Goal: Information Seeking & Learning: Find contact information

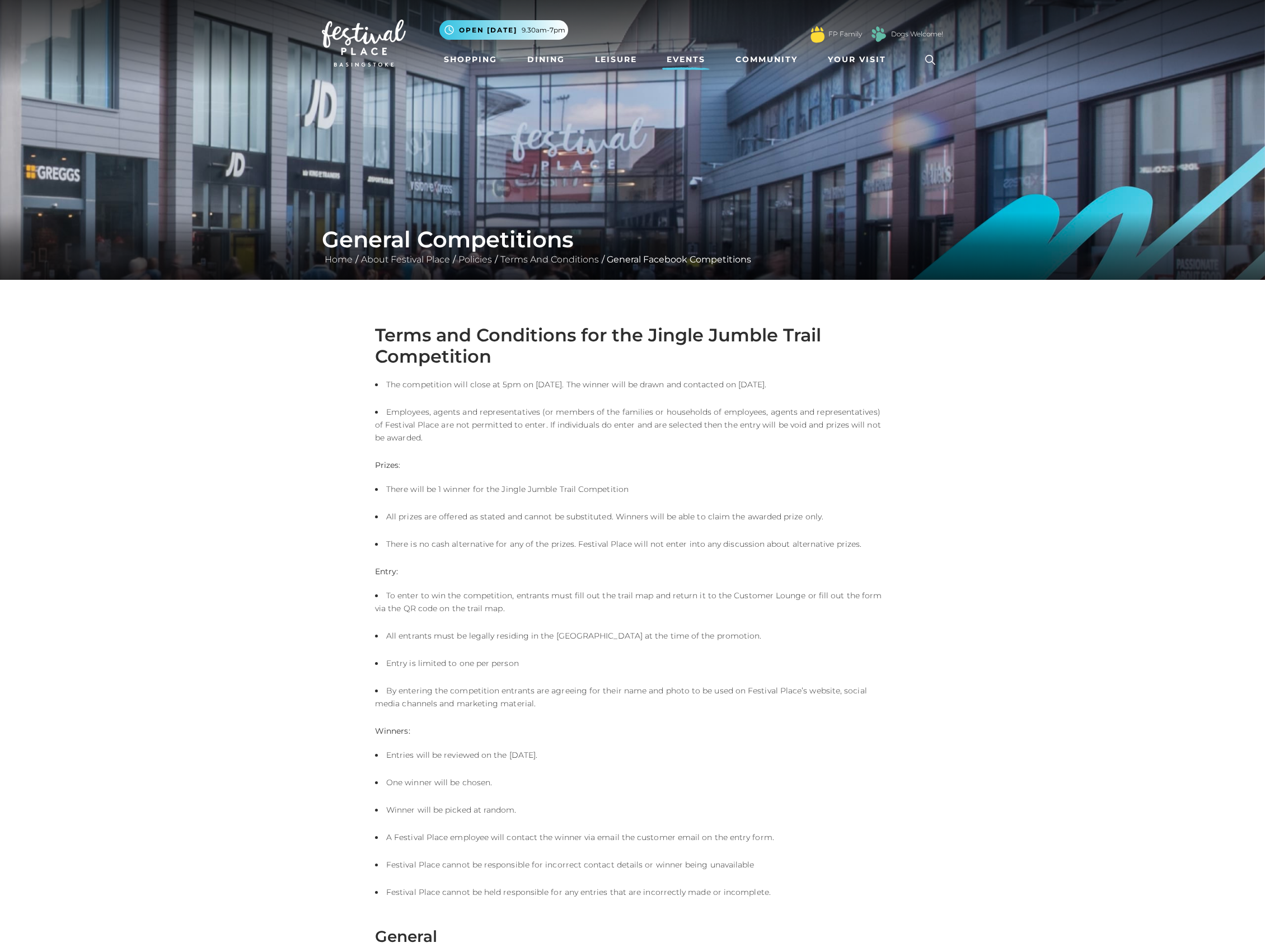
click at [701, 50] on link "Events" at bounding box center [686, 59] width 48 height 21
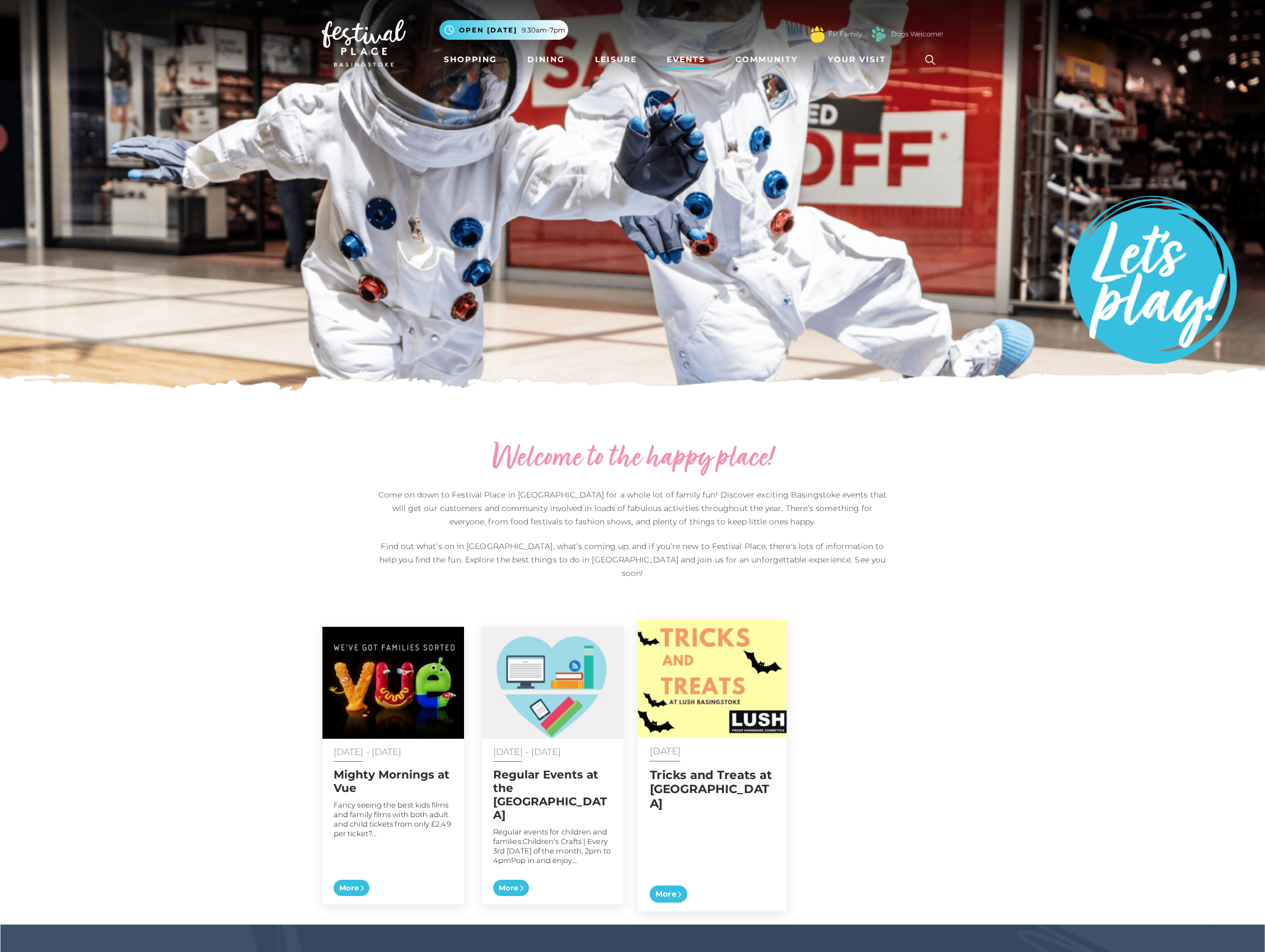
click at [707, 650] on img at bounding box center [712, 678] width 149 height 118
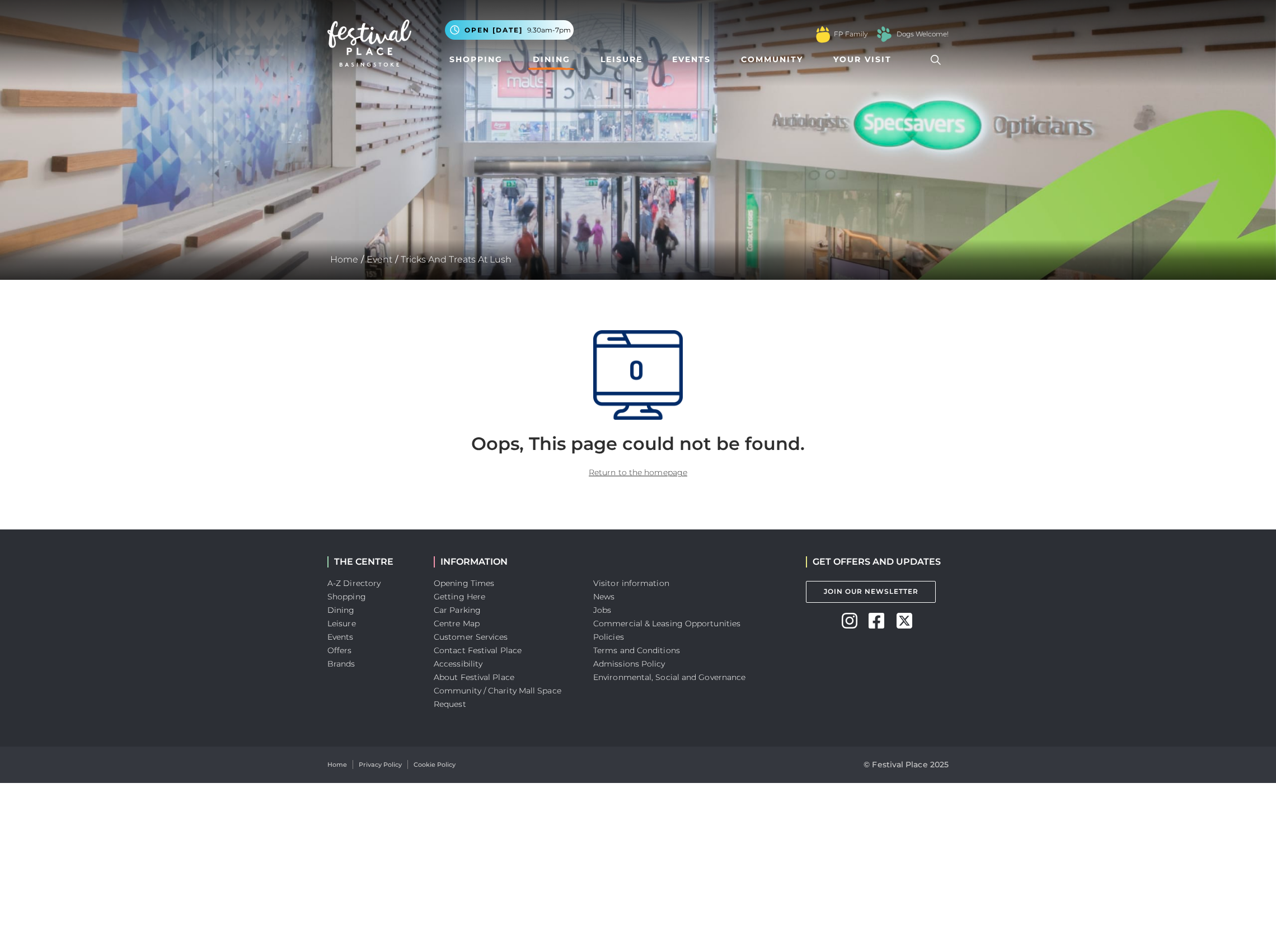
click at [560, 61] on link "Dining" at bounding box center [552, 59] width 46 height 21
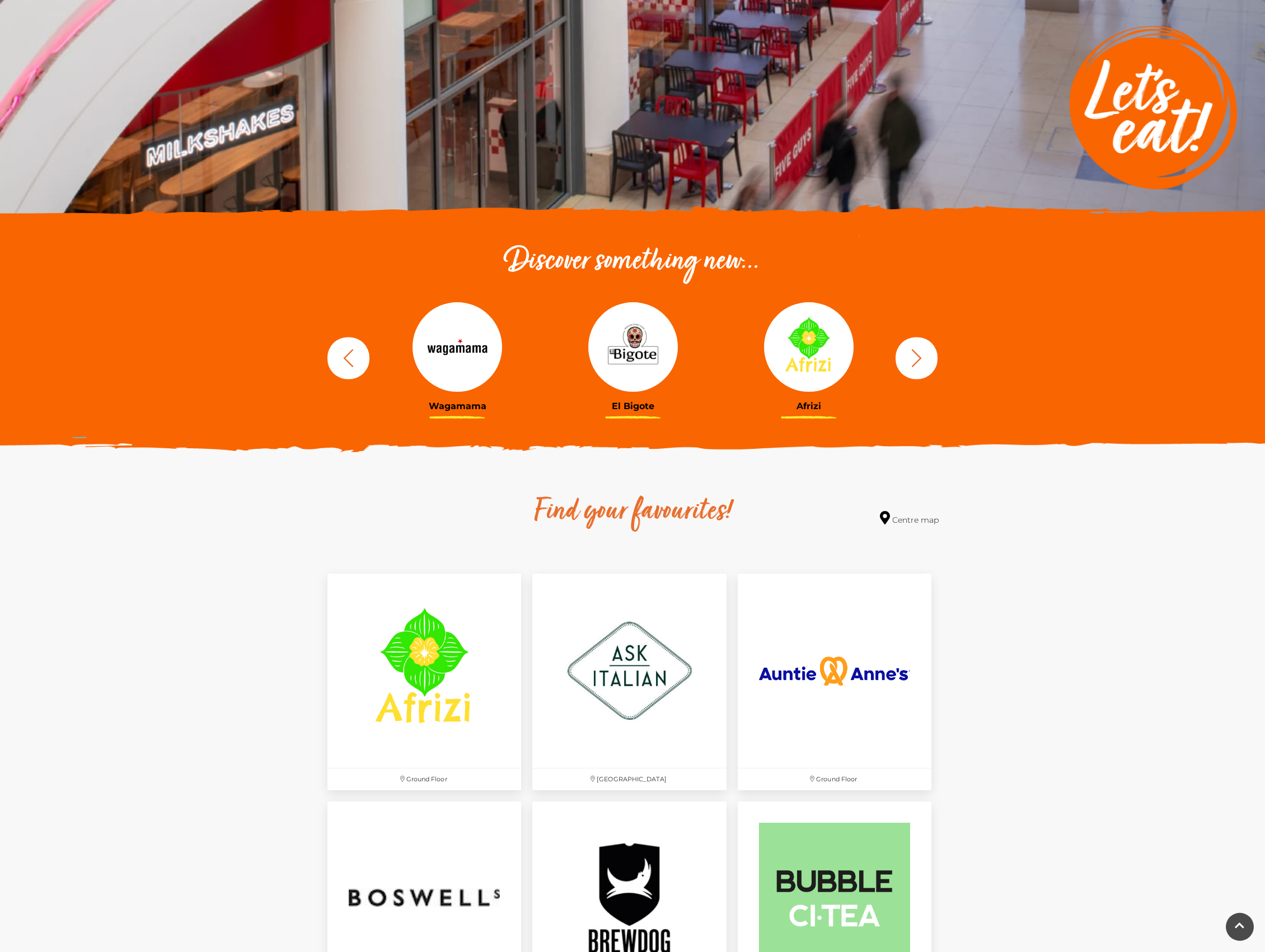
scroll to position [224, 0]
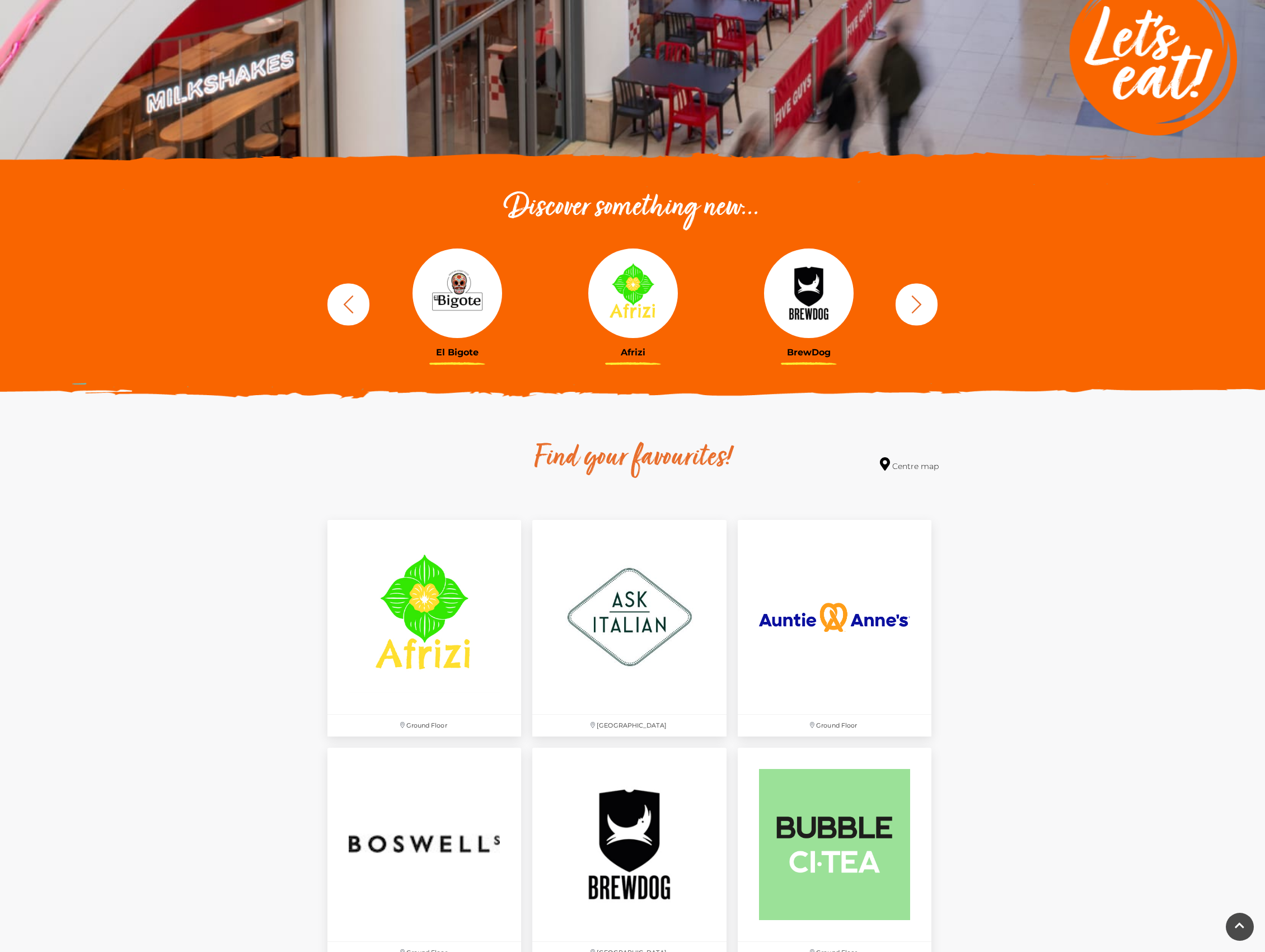
click at [918, 301] on icon "button" at bounding box center [916, 304] width 10 height 18
click at [918, 304] on icon "button" at bounding box center [916, 304] width 21 height 21
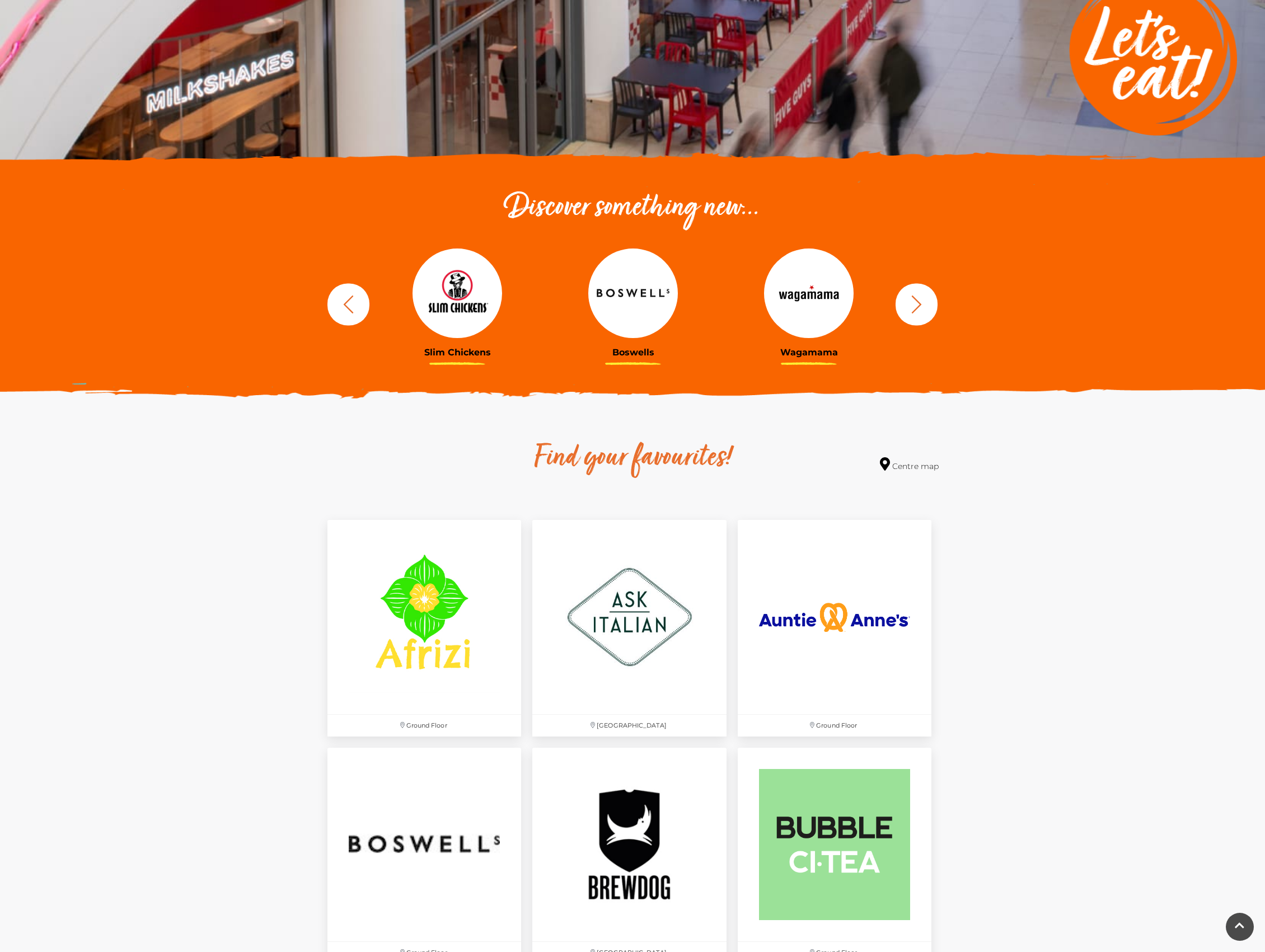
click at [918, 304] on icon "button" at bounding box center [916, 304] width 21 height 21
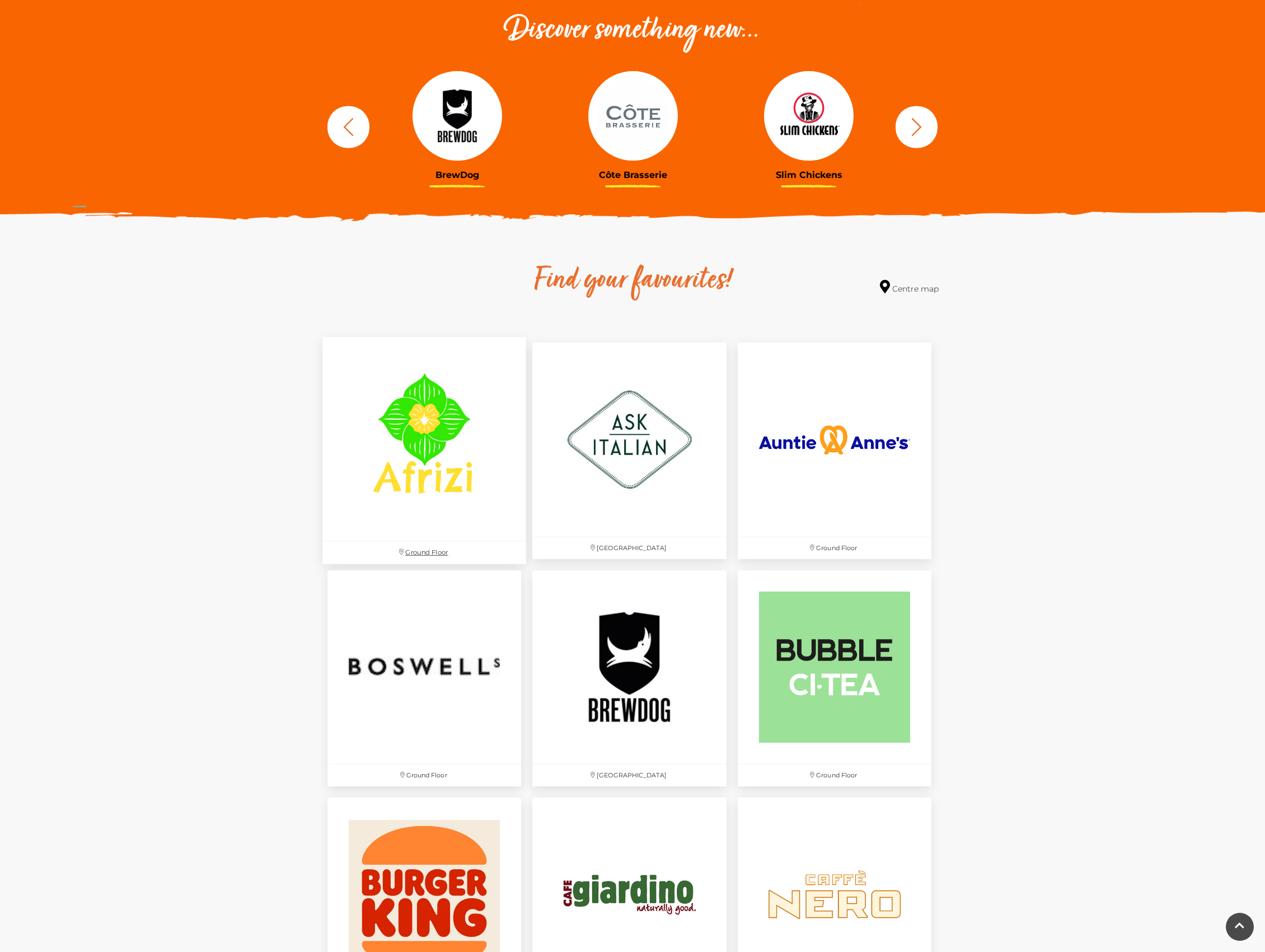
scroll to position [448, 0]
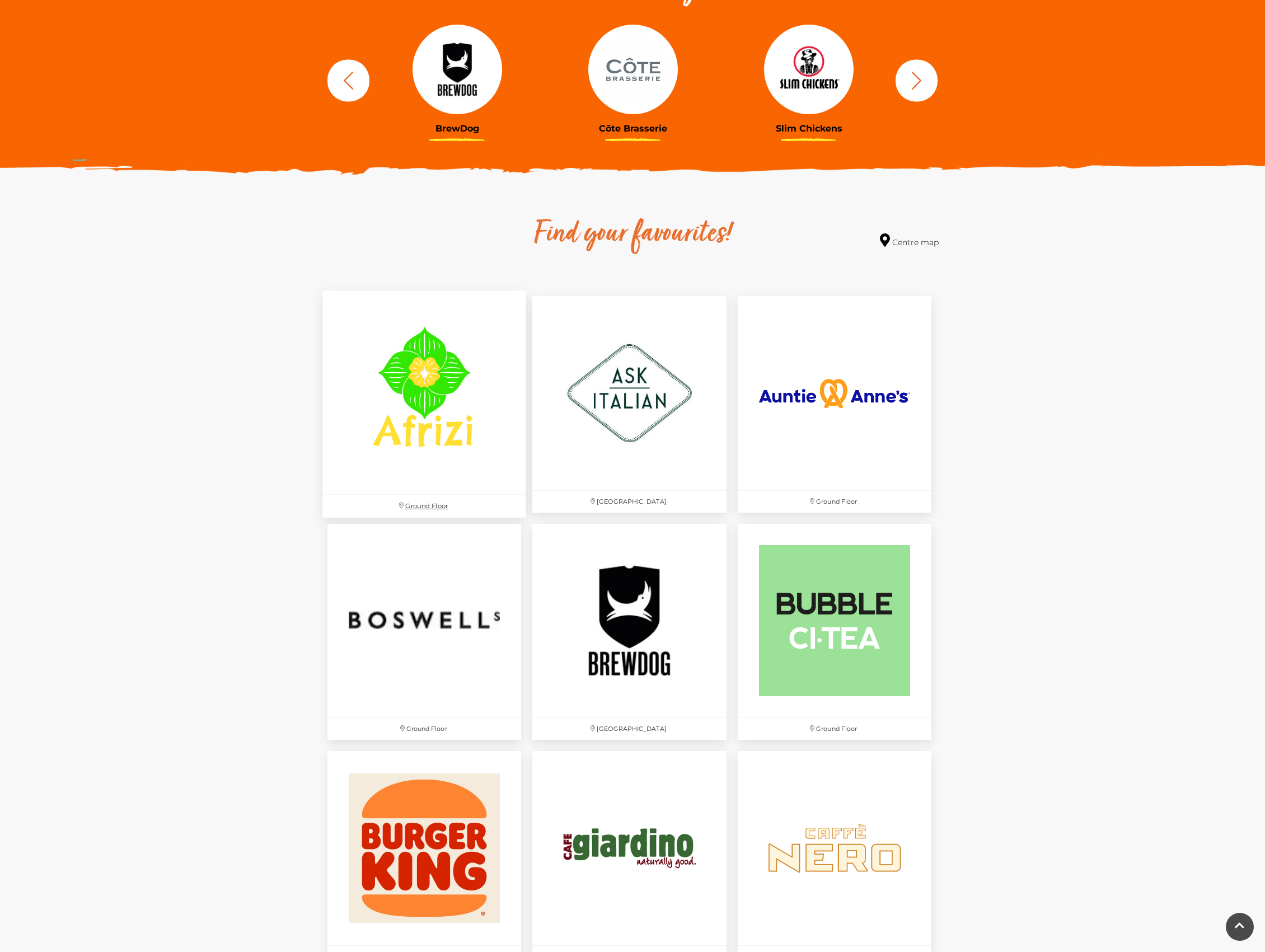
click at [416, 392] on img at bounding box center [424, 392] width 204 height 204
click at [589, 393] on img at bounding box center [629, 392] width 204 height 204
click at [810, 385] on img at bounding box center [834, 392] width 204 height 204
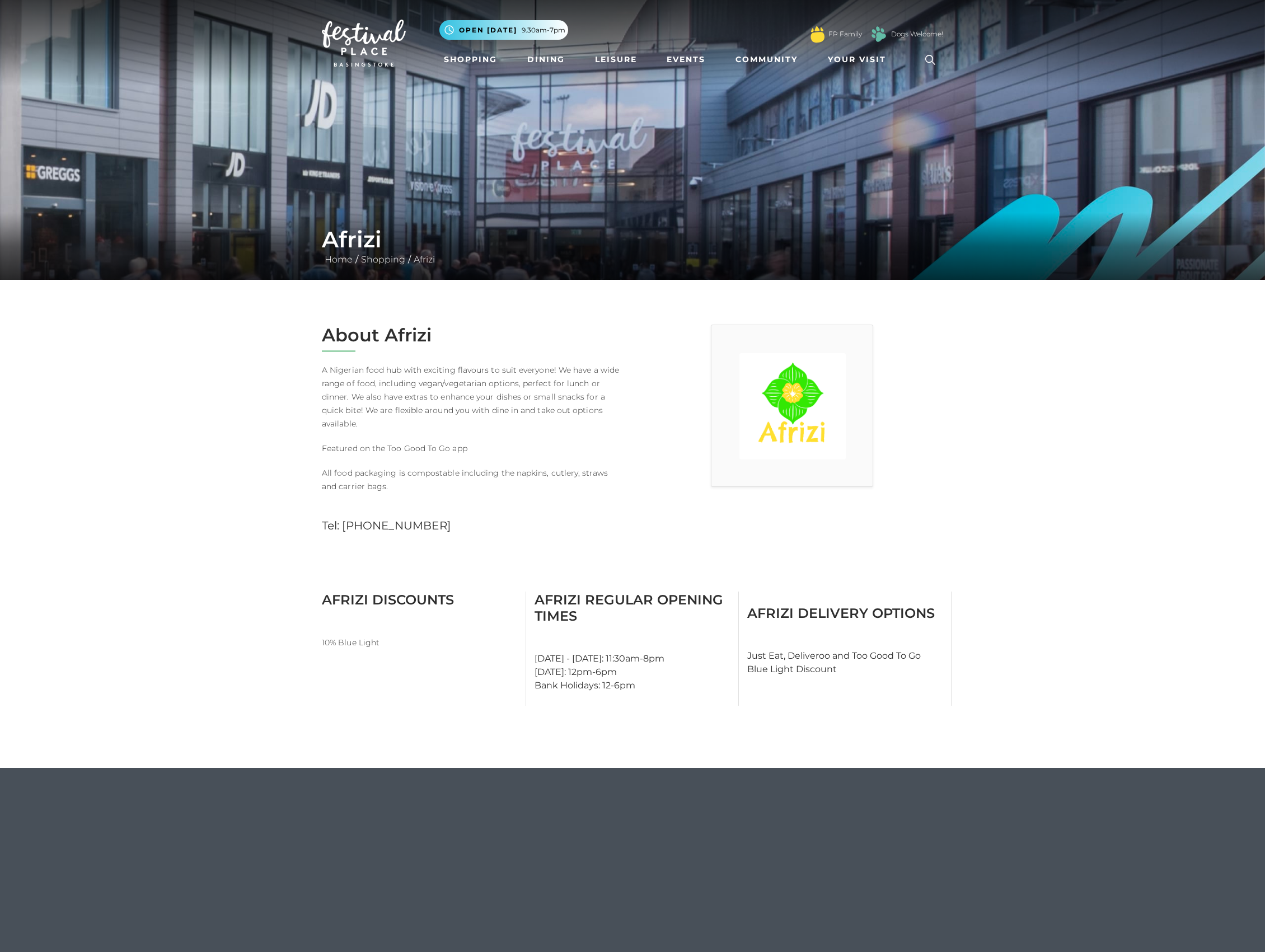
scroll to position [74, 0]
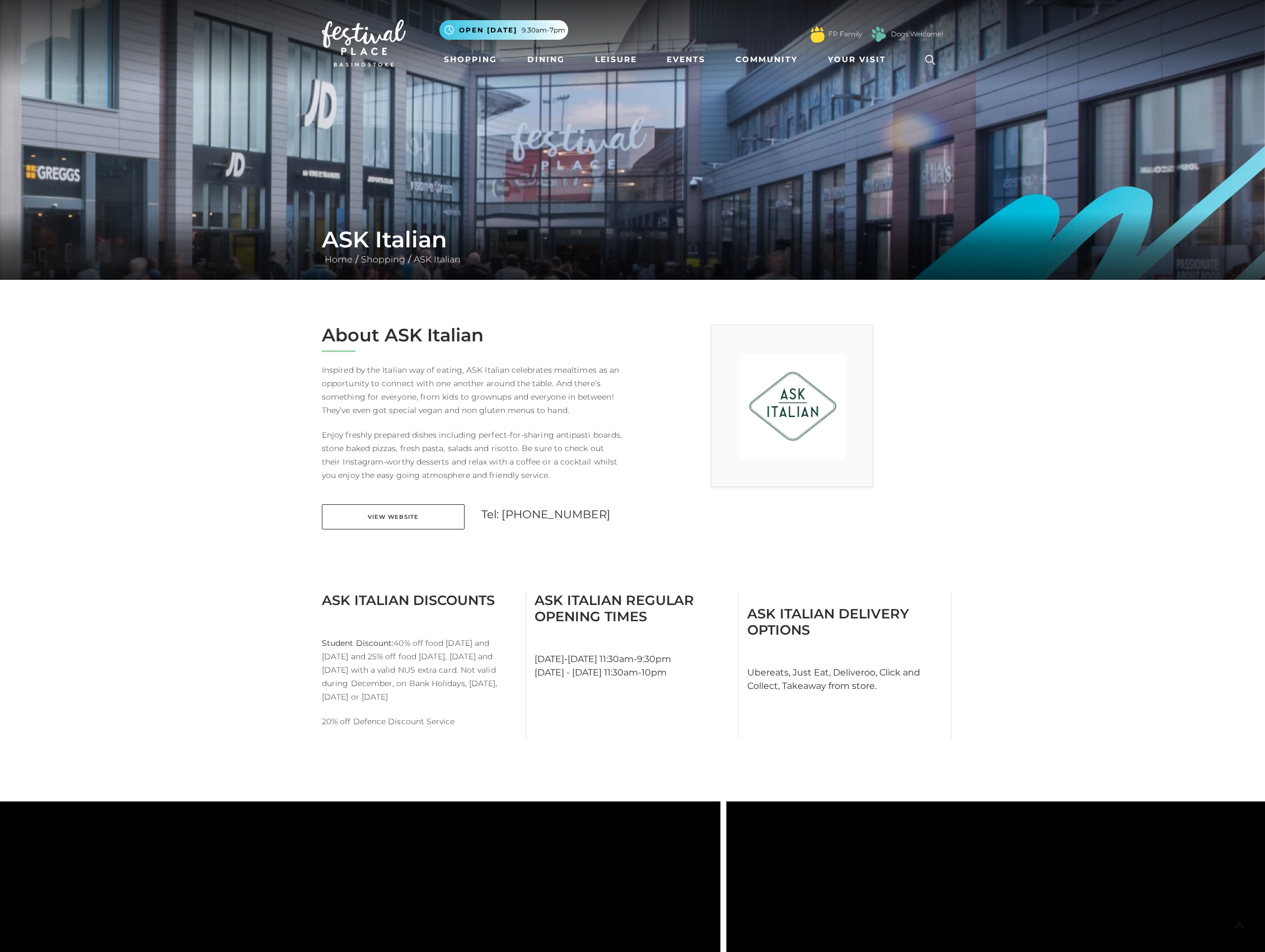
scroll to position [74, 0]
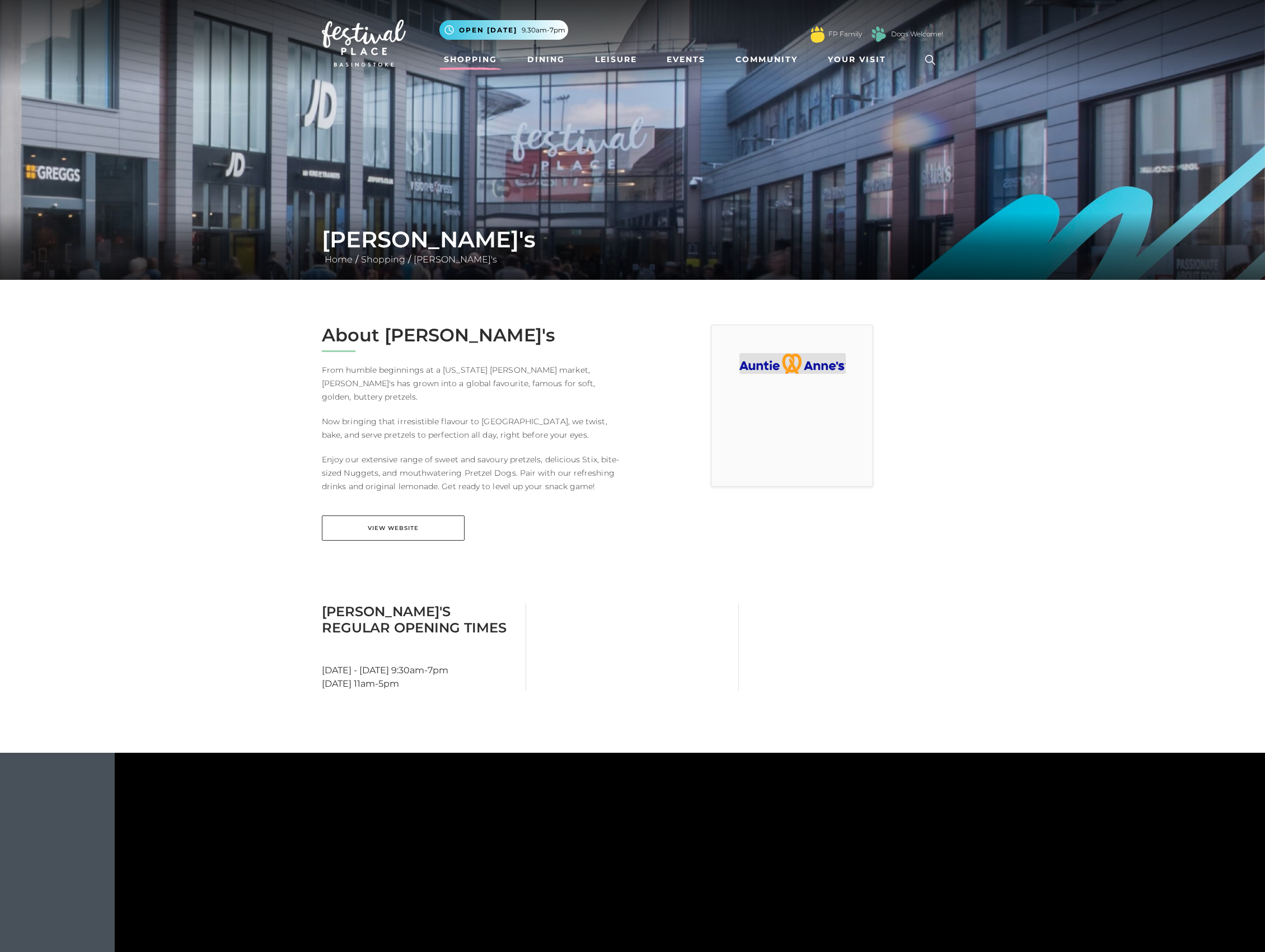
click at [476, 66] on link "Shopping" at bounding box center [470, 59] width 62 height 21
click at [475, 61] on link "Shopping" at bounding box center [470, 59] width 62 height 21
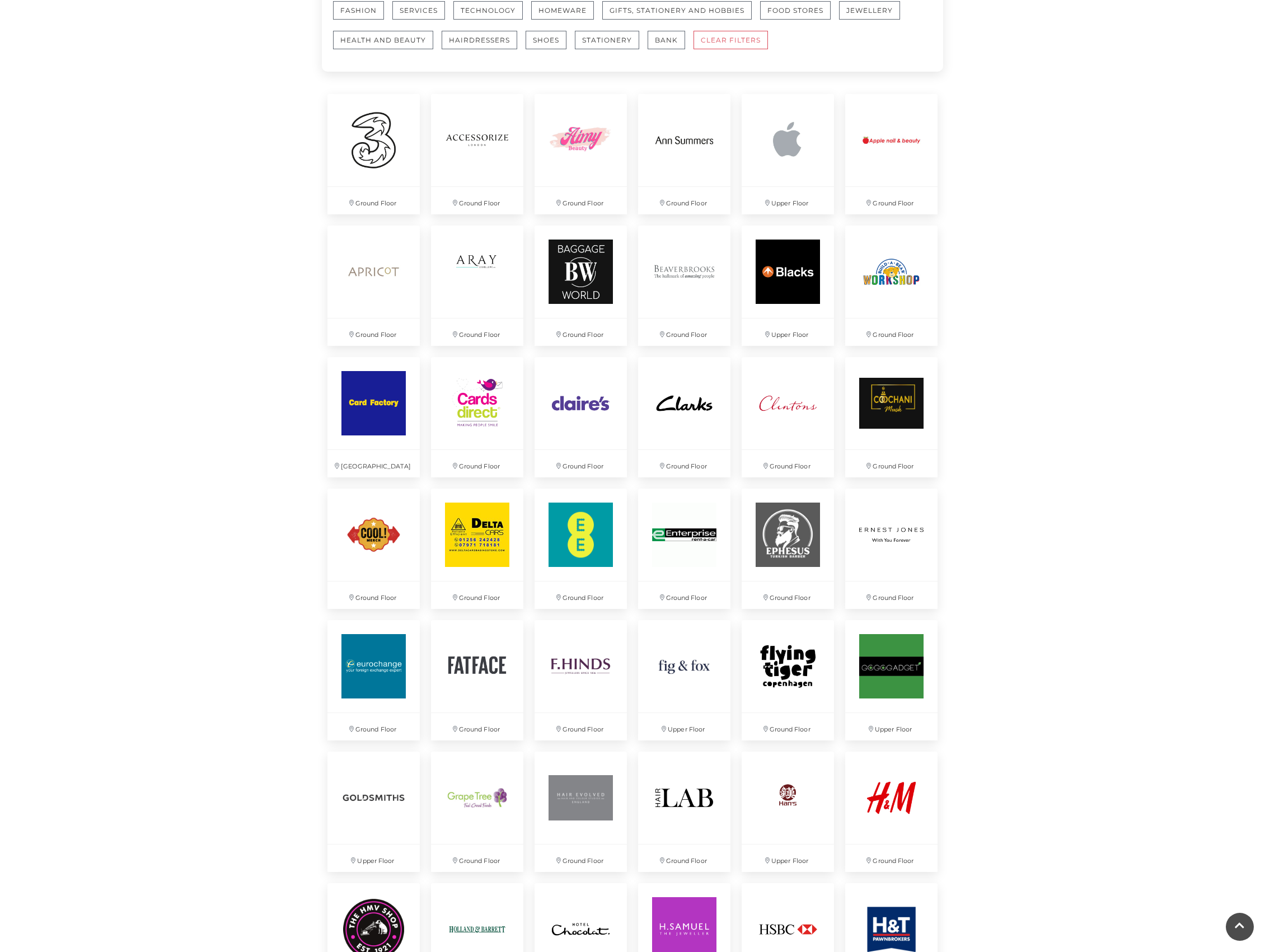
scroll to position [746, 0]
click at [571, 536] on img at bounding box center [581, 534] width 97 height 97
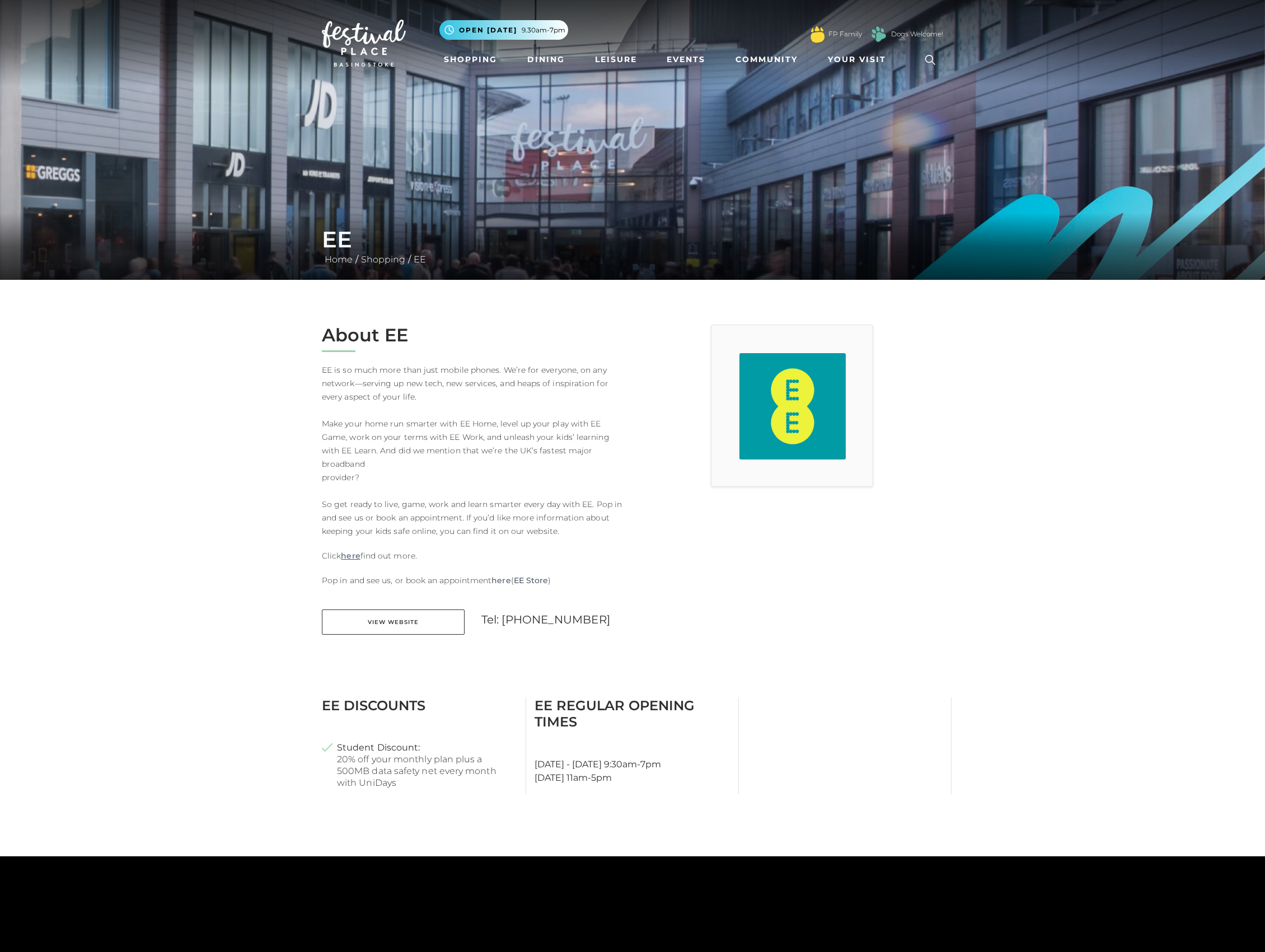
click at [350, 553] on link "here" at bounding box center [350, 556] width 19 height 14
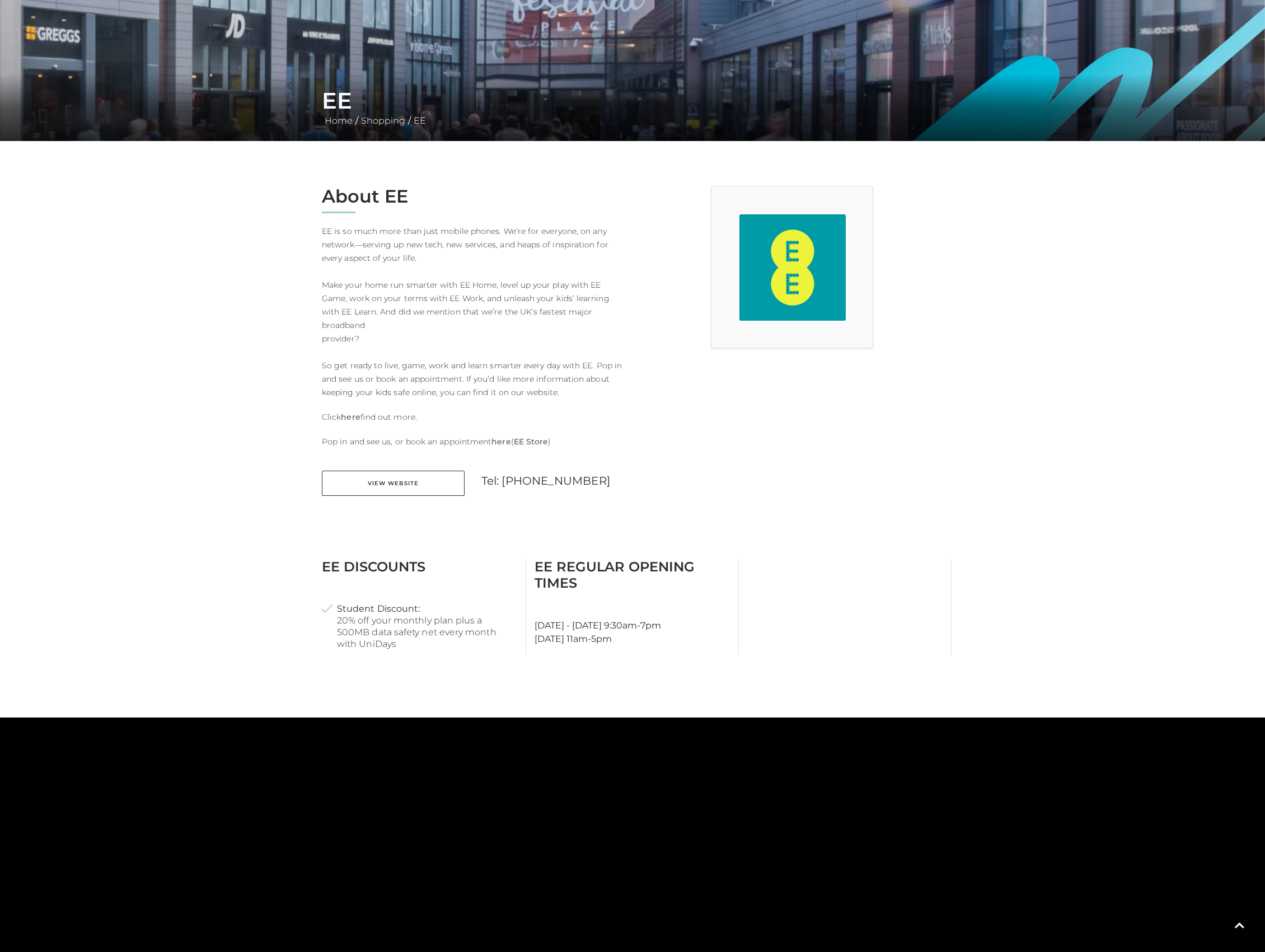
scroll to position [149, 0]
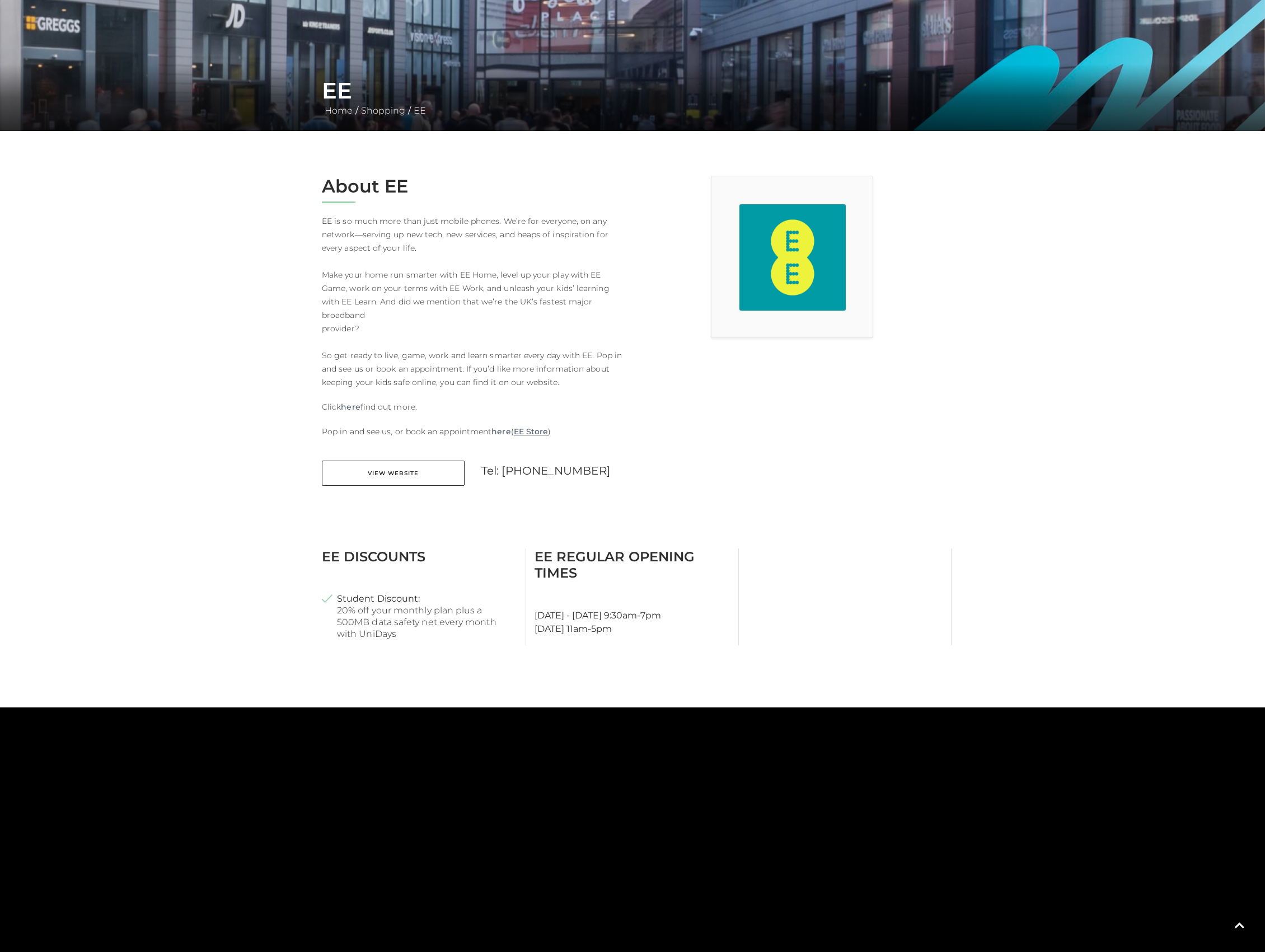
click at [523, 429] on link "EE Store" at bounding box center [531, 431] width 35 height 14
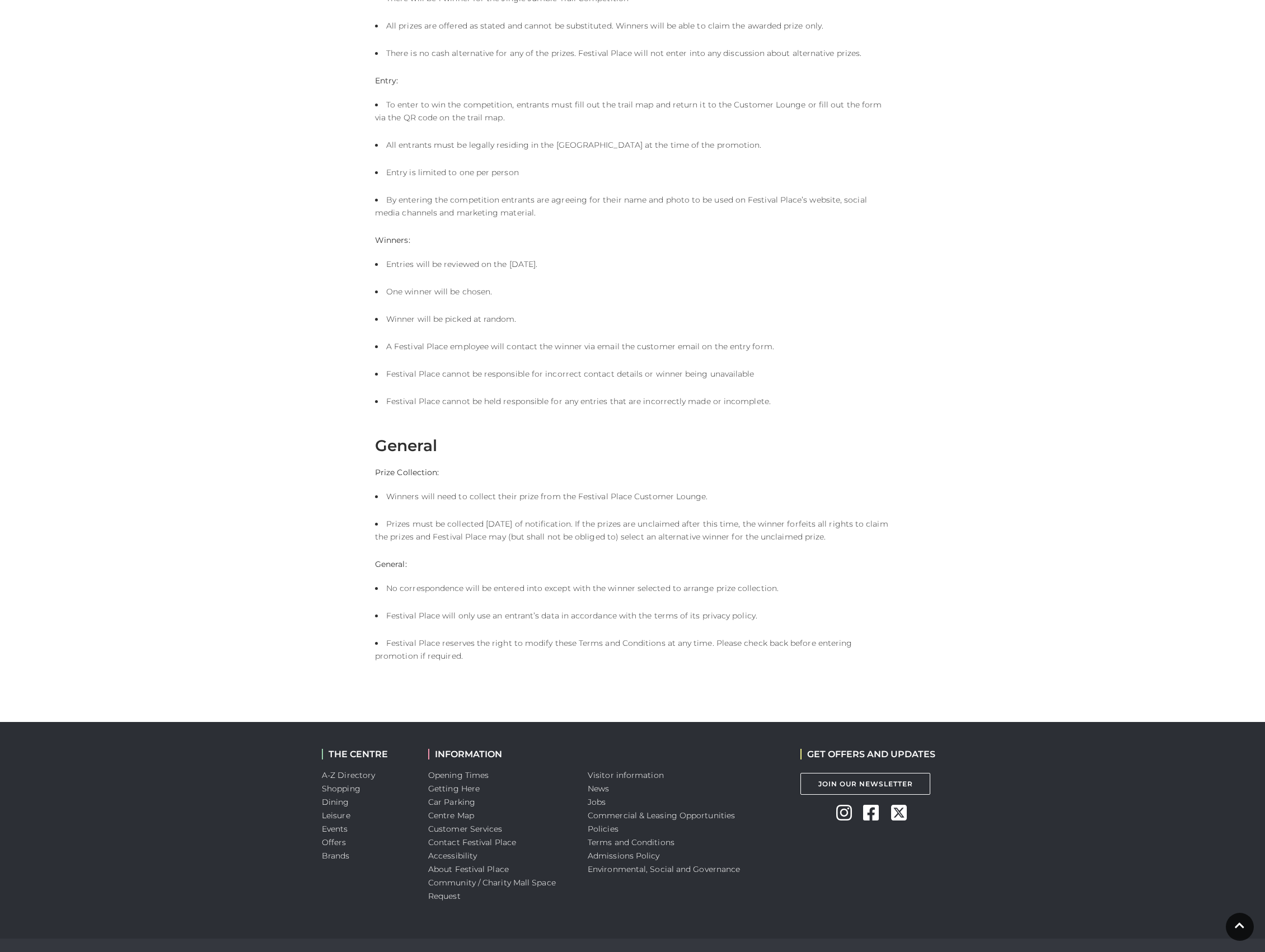
scroll to position [513, 0]
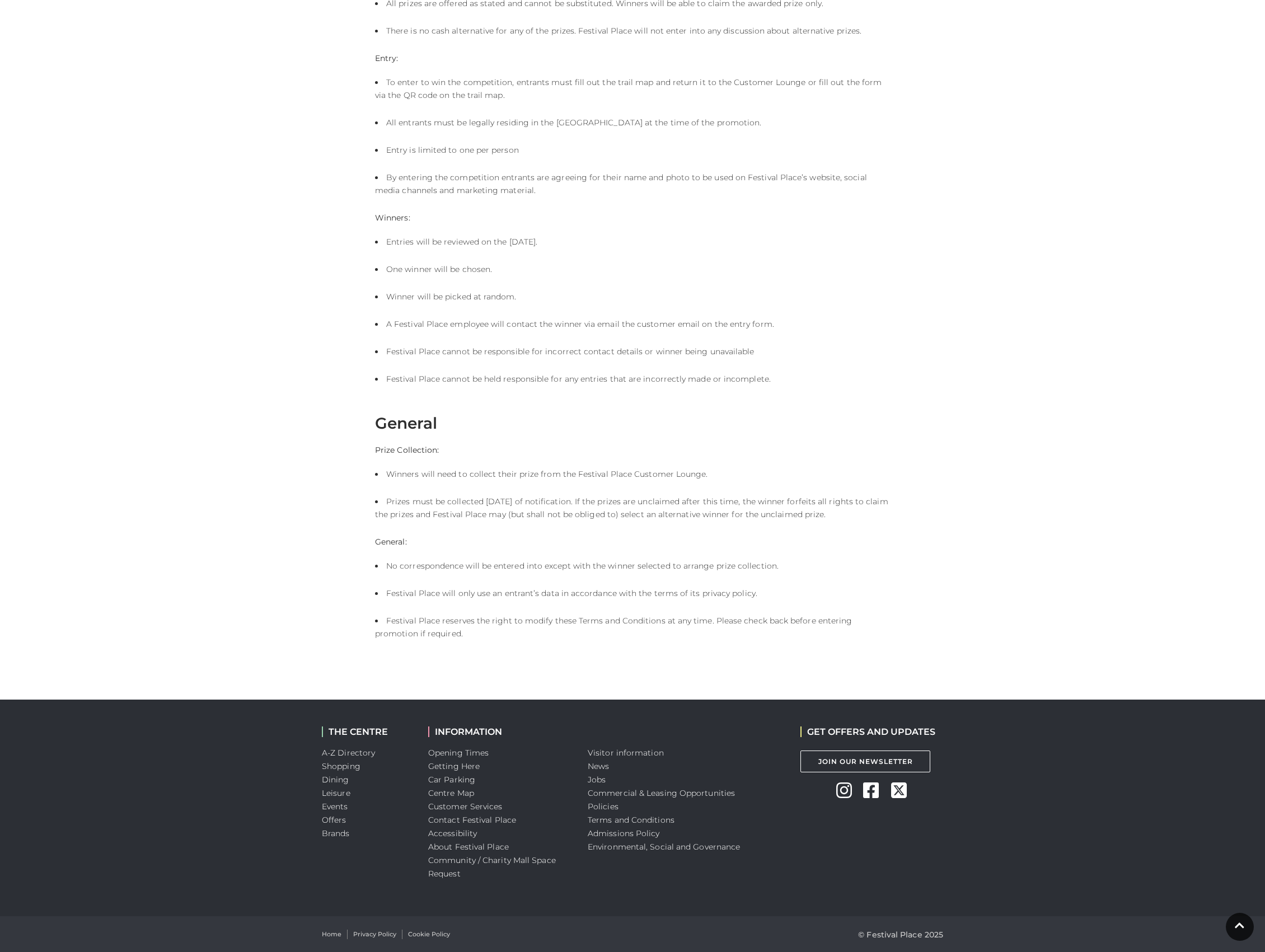
click at [652, 786] on li "Commercial & Leasing Opportunities" at bounding box center [686, 793] width 196 height 14
click at [651, 791] on link "Commercial & Leasing Opportunities" at bounding box center [661, 793] width 147 height 10
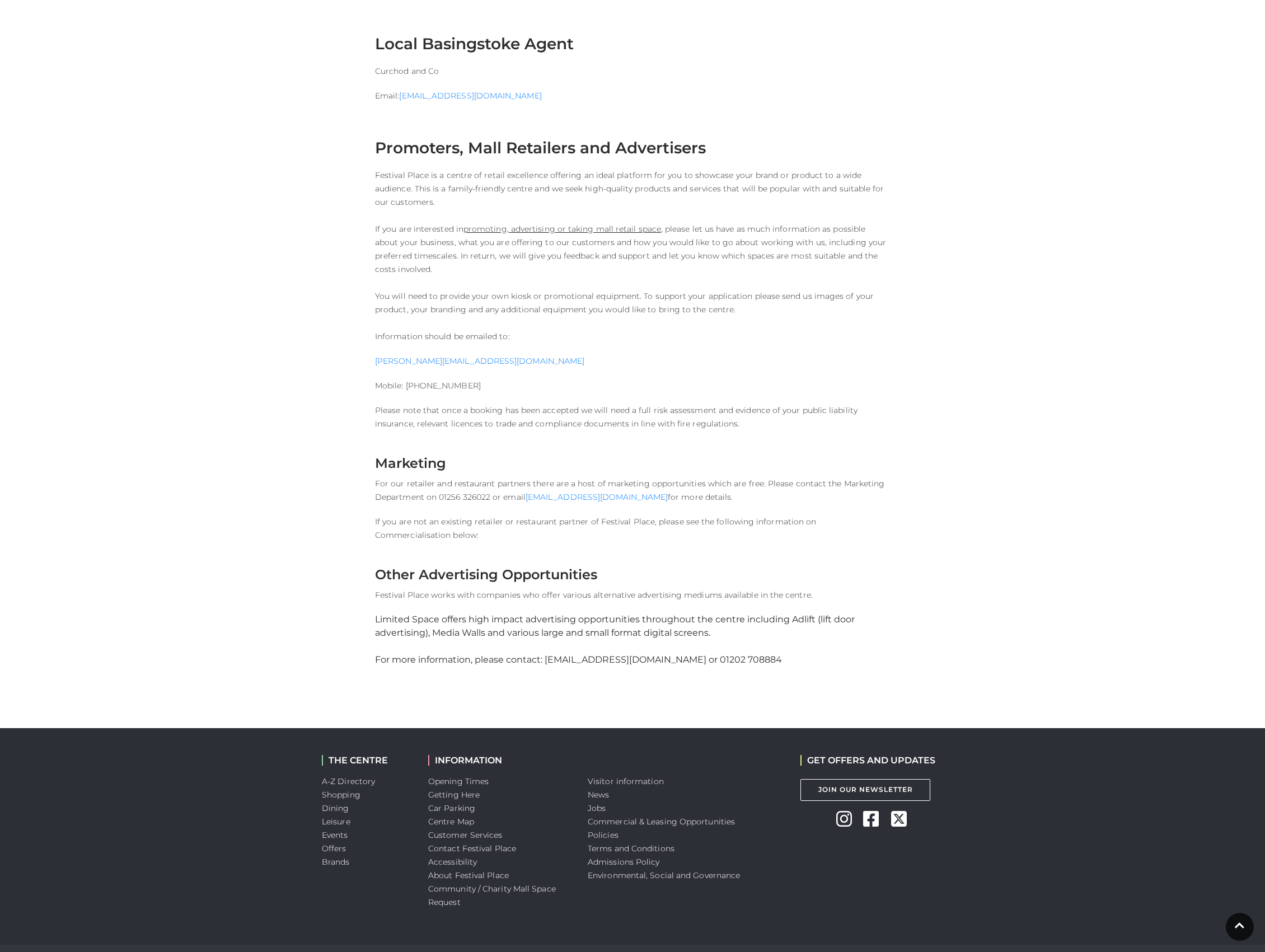
scroll to position [1044, 0]
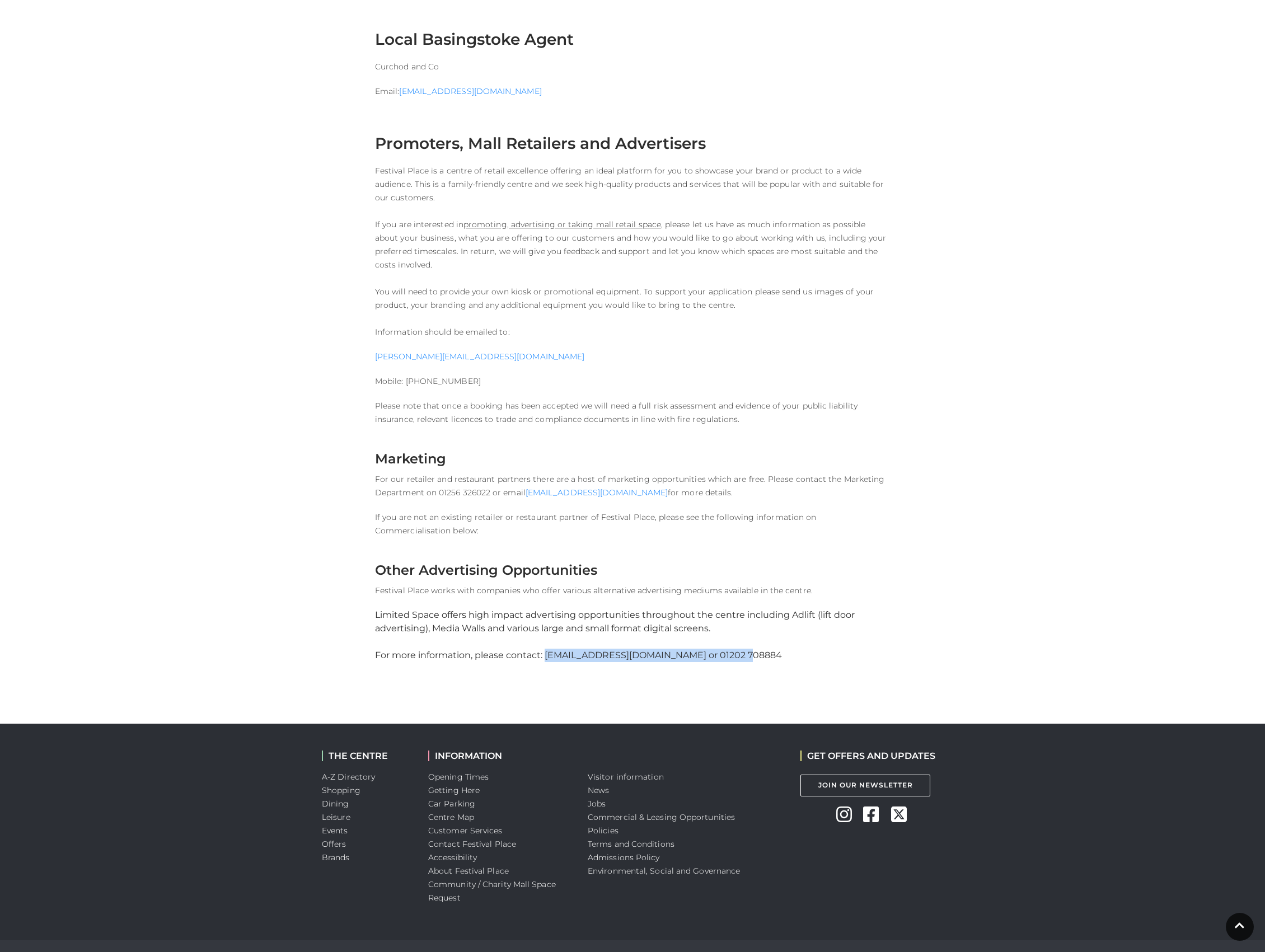
drag, startPoint x: 756, startPoint y: 654, endPoint x: 545, endPoint y: 663, distance: 211.2
copy div "sales@limited-space.com or 01202 708884"
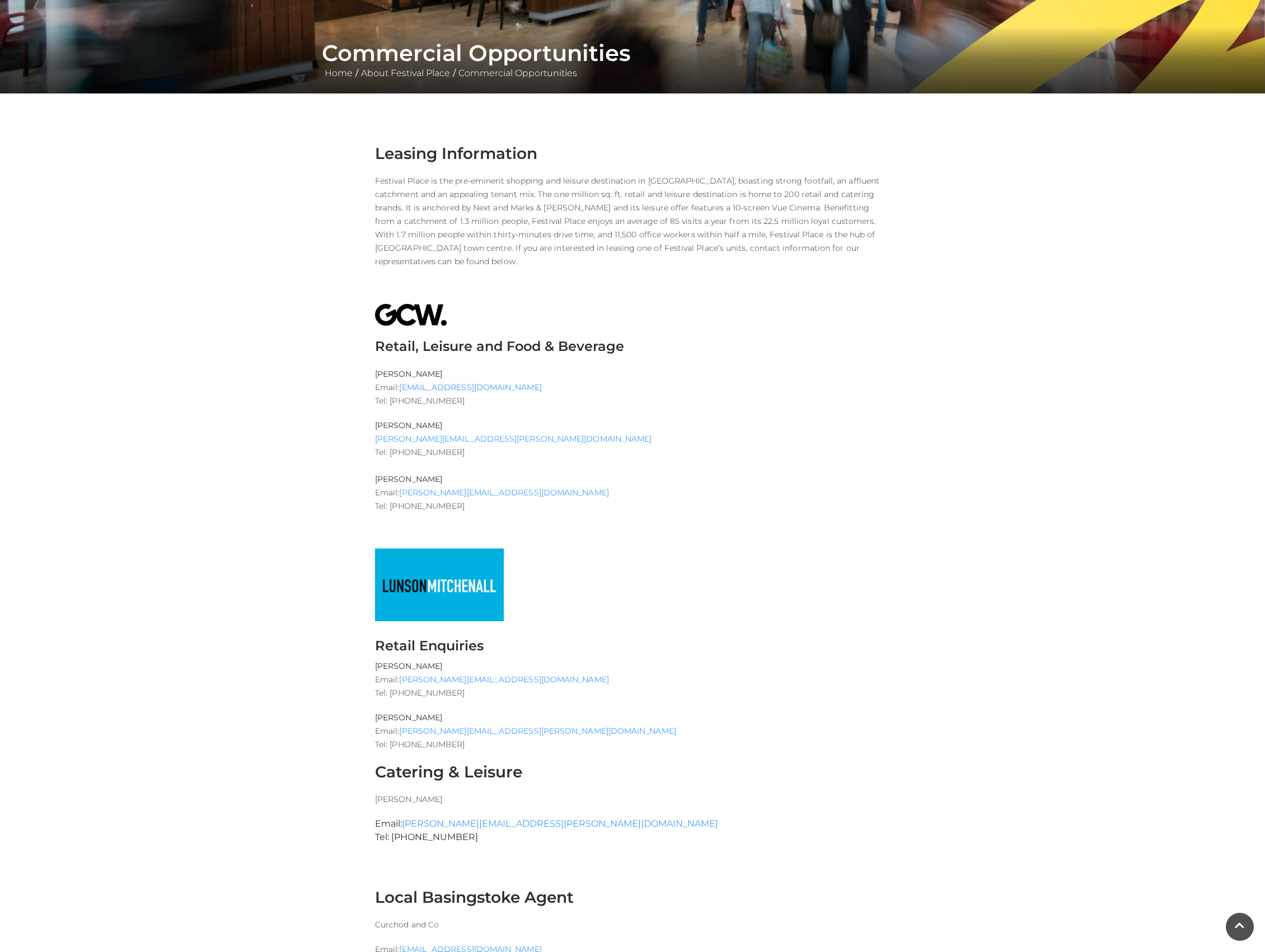
scroll to position [0, 0]
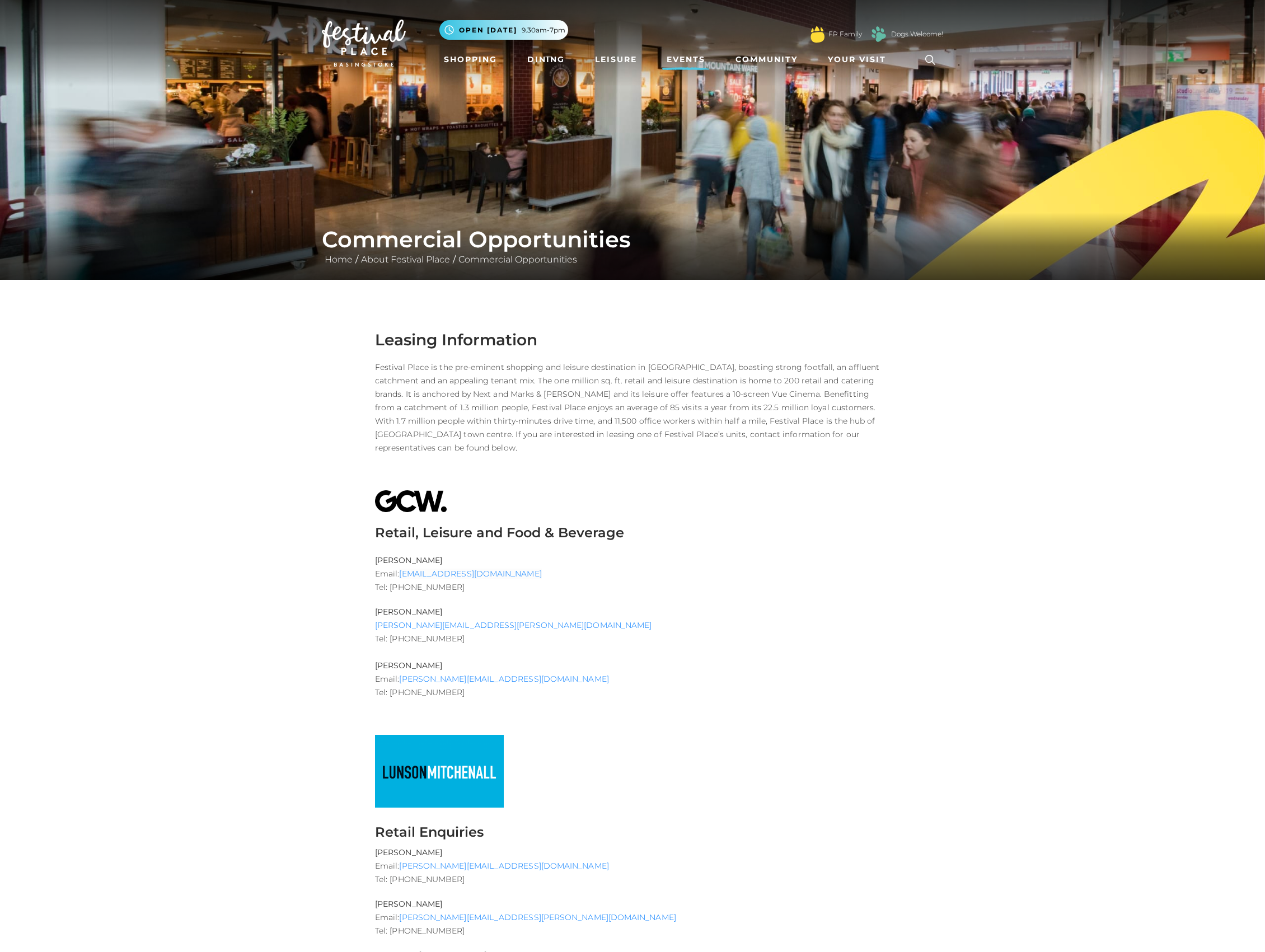
click at [691, 54] on link "Events" at bounding box center [686, 59] width 48 height 21
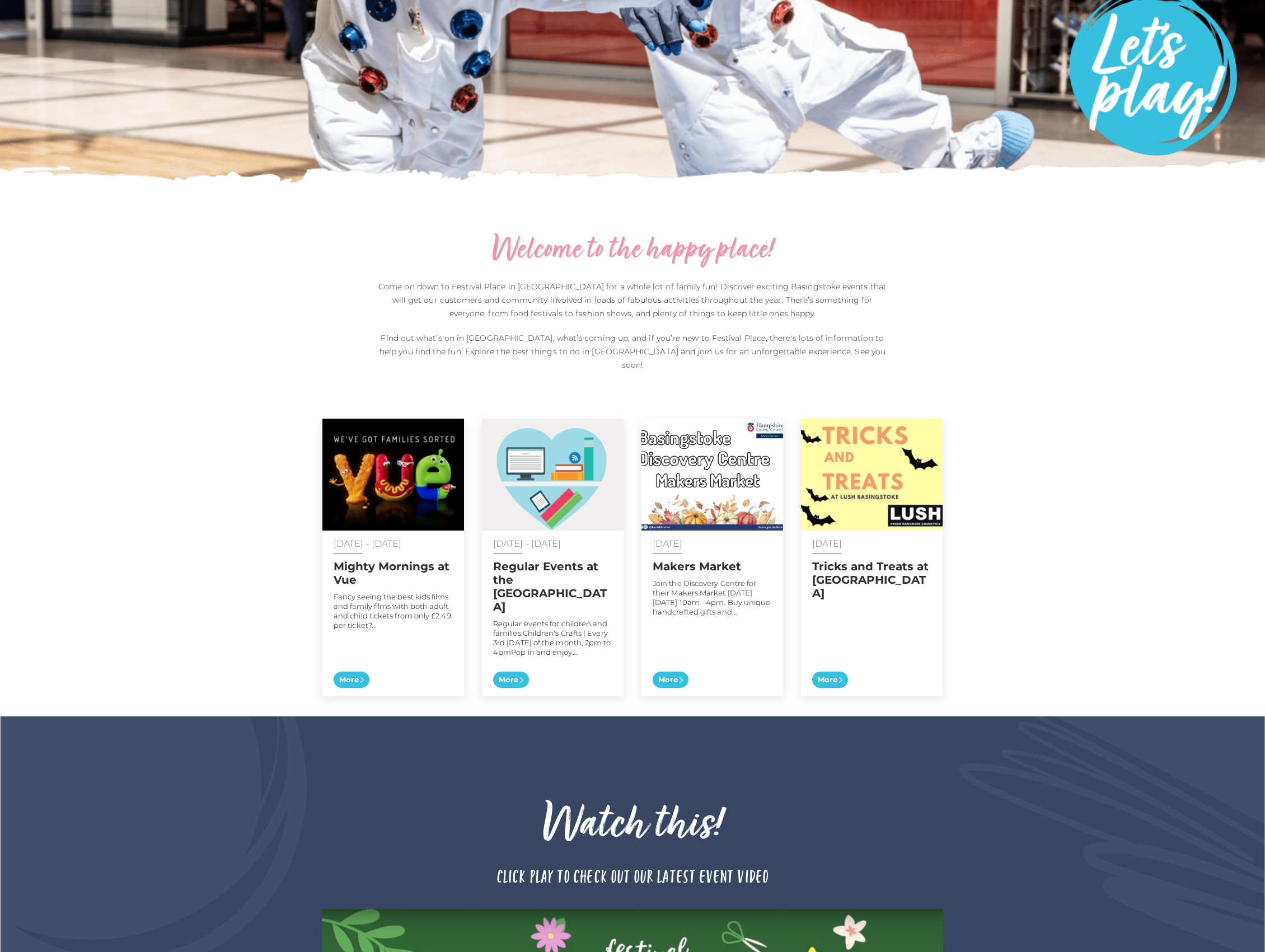
scroll to position [224, 0]
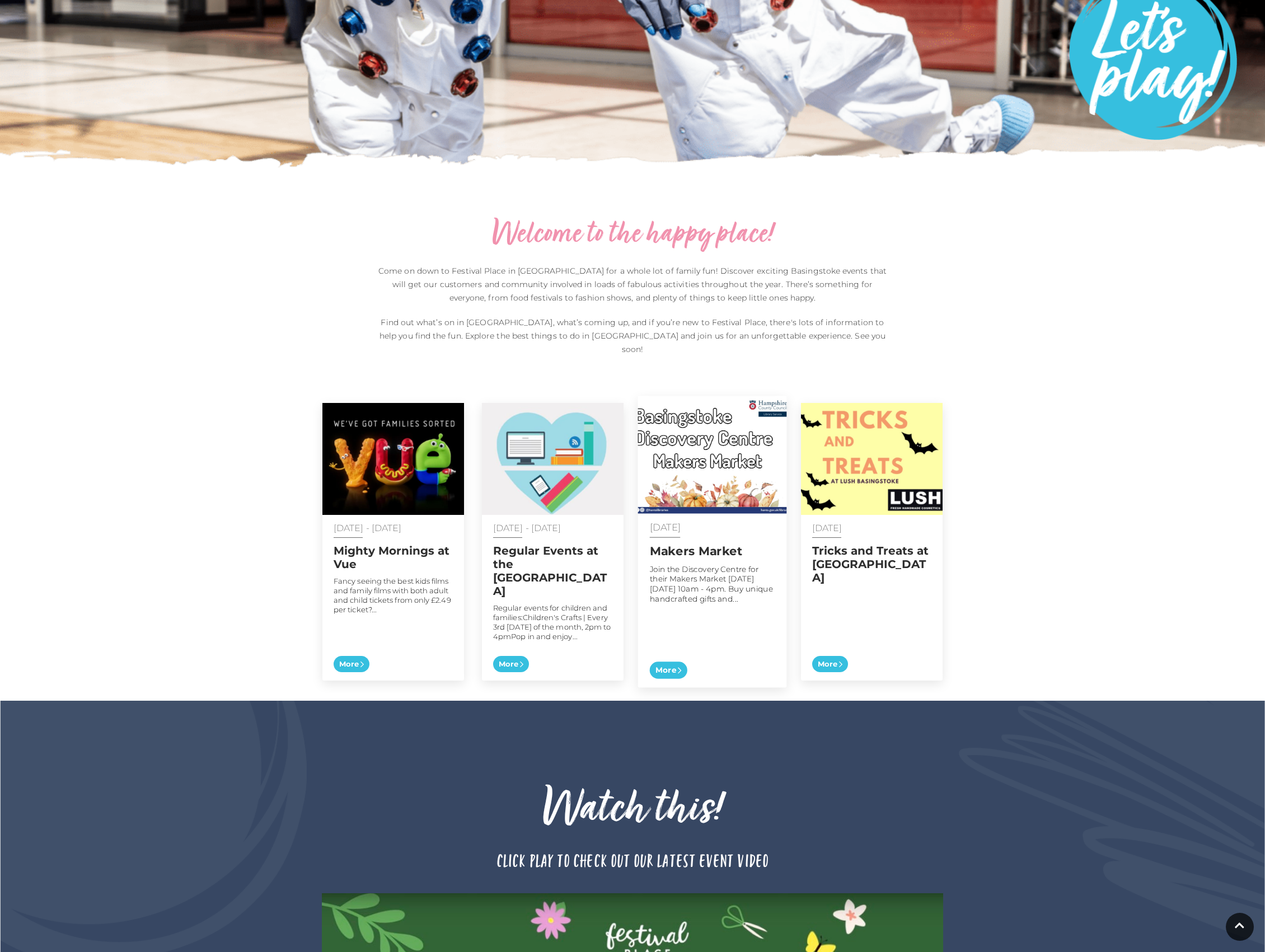
click at [705, 433] on img at bounding box center [712, 455] width 149 height 118
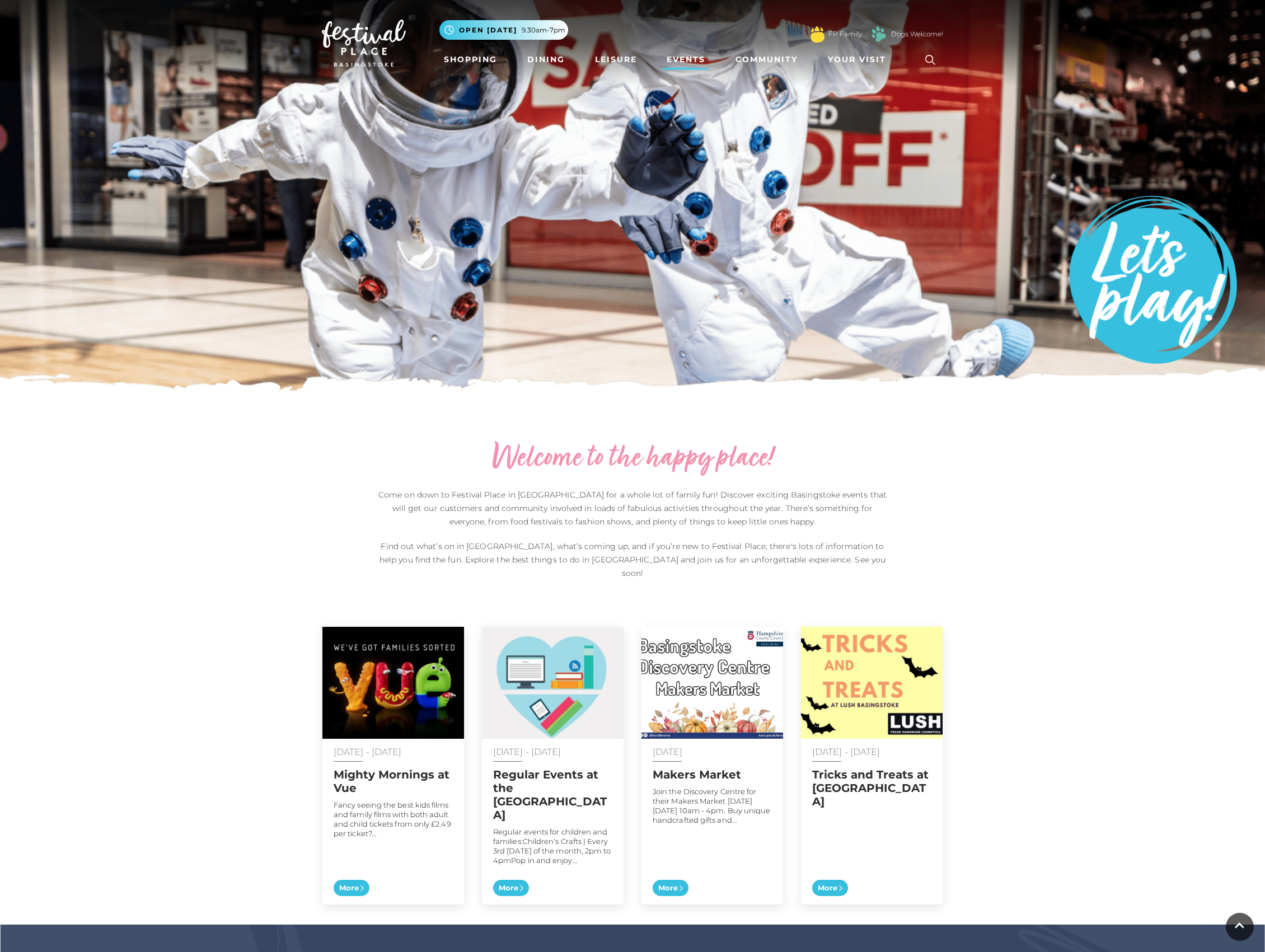
scroll to position [224, 0]
